Goal: Find specific fact: Find specific fact

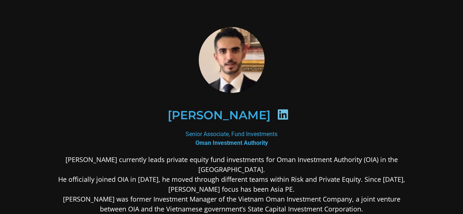
scroll to position [8, 0]
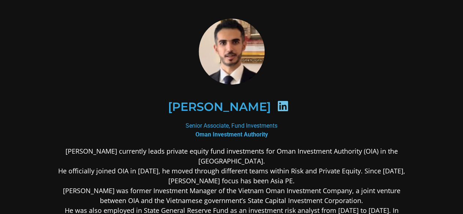
click at [287, 109] on icon at bounding box center [283, 106] width 12 height 12
click at [289, 105] on icon at bounding box center [283, 106] width 12 height 12
click at [270, 106] on h2 "[PERSON_NAME]" at bounding box center [219, 107] width 103 height 12
drag, startPoint x: 266, startPoint y: 122, endPoint x: 263, endPoint y: 132, distance: 10.5
click at [263, 132] on div "Senior Associate, Fund Investments Oman Investment Authority" at bounding box center [232, 130] width 356 height 18
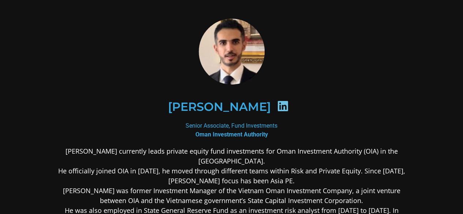
click at [263, 132] on b "Oman Investment Authority" at bounding box center [231, 134] width 72 height 7
click at [289, 107] on icon at bounding box center [283, 106] width 12 height 12
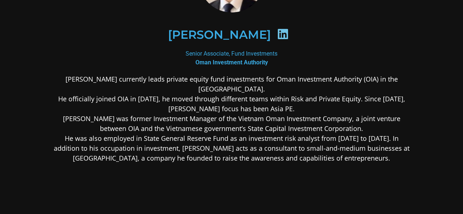
scroll to position [80, 0]
click at [289, 34] on icon at bounding box center [283, 35] width 12 height 12
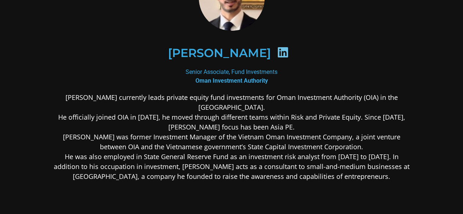
scroll to position [62, 0]
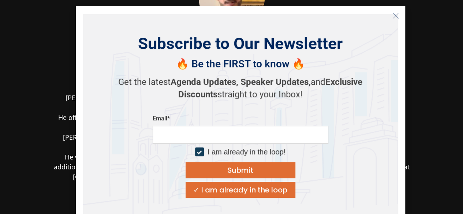
drag, startPoint x: 163, startPoint y: 53, endPoint x: 279, endPoint y: 52, distance: 116.0
click at [279, 52] on body "[PERSON_NAME] Senior Associate, Fund Investments Oman Investment Authority [PER…" at bounding box center [231, 131] width 463 height 387
click at [394, 16] on icon "Close" at bounding box center [395, 15] width 7 height 7
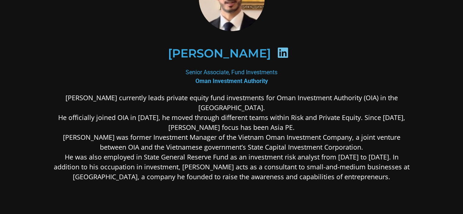
copy h2 "[PERSON_NAME]"
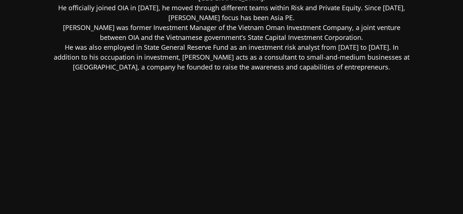
scroll to position [30, 0]
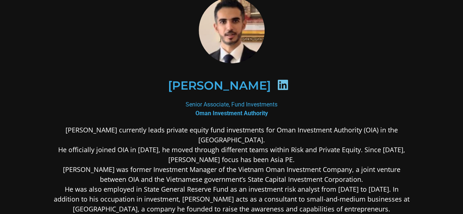
click at [289, 85] on icon at bounding box center [283, 85] width 12 height 12
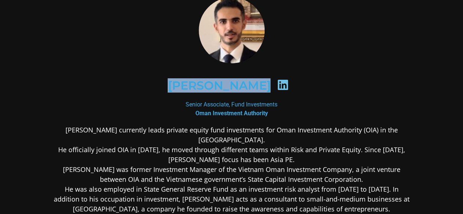
drag, startPoint x: 163, startPoint y: 84, endPoint x: 277, endPoint y: 86, distance: 114.5
click at [277, 86] on div "[PERSON_NAME]" at bounding box center [231, 86] width 320 height 38
copy div "[PERSON_NAME]"
